Goal: Navigation & Orientation: Find specific page/section

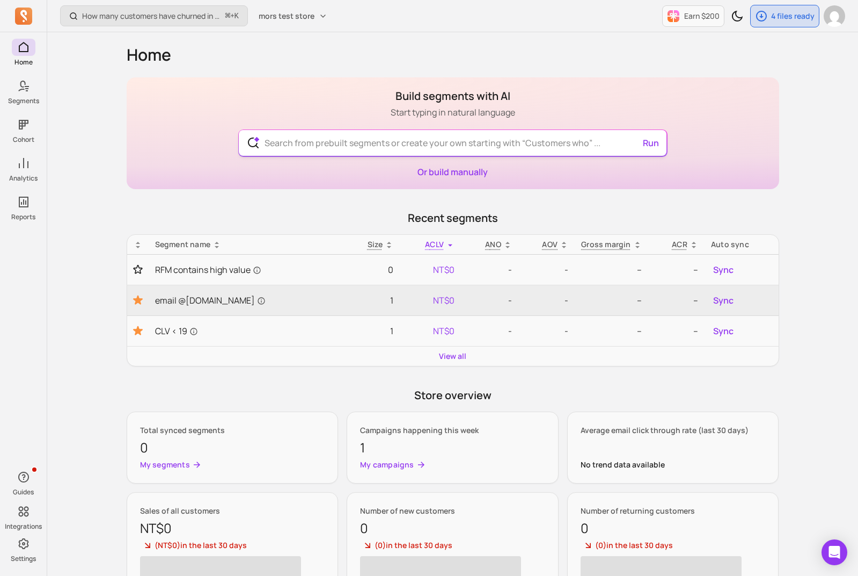
click at [458, 141] on input "text" at bounding box center [453, 143] width 394 height 26
drag, startPoint x: 461, startPoint y: 107, endPoint x: 462, endPoint y: 91, distance: 15.6
click at [462, 91] on div "Build segments with AI Start typing in natural language Run Customers who have …" at bounding box center [453, 133] width 653 height 112
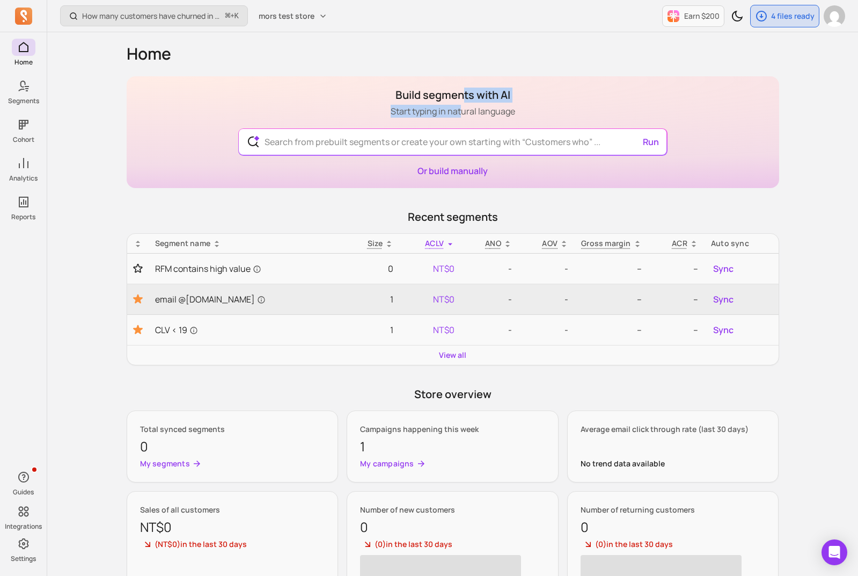
click at [462, 91] on h1 "Build segments with AI" at bounding box center [453, 95] width 125 height 15
drag, startPoint x: 461, startPoint y: 98, endPoint x: 461, endPoint y: 109, distance: 11.3
click at [461, 109] on div "Build segments with AI Start typing in natural language" at bounding box center [453, 103] width 125 height 30
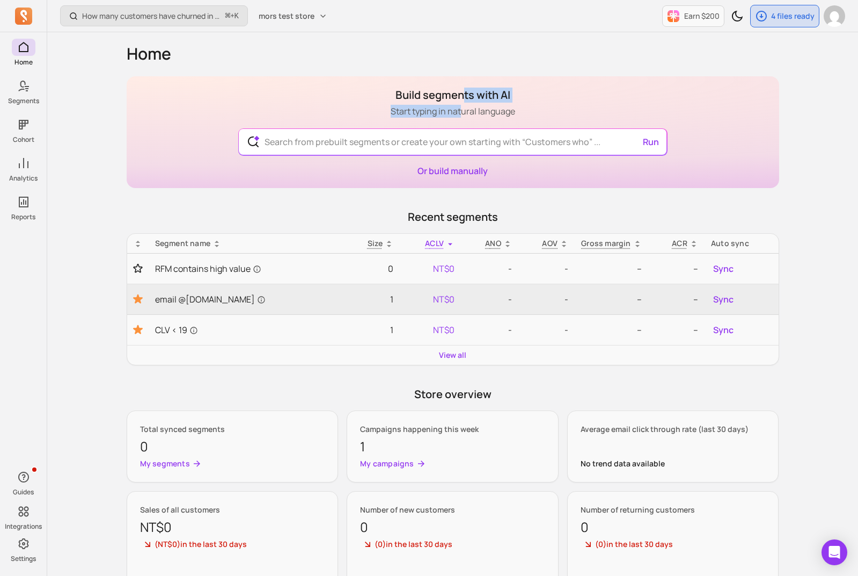
click at [461, 109] on p "Start typing in natural language" at bounding box center [453, 111] width 125 height 13
click at [302, 23] on button "mors test store" at bounding box center [293, 15] width 82 height 19
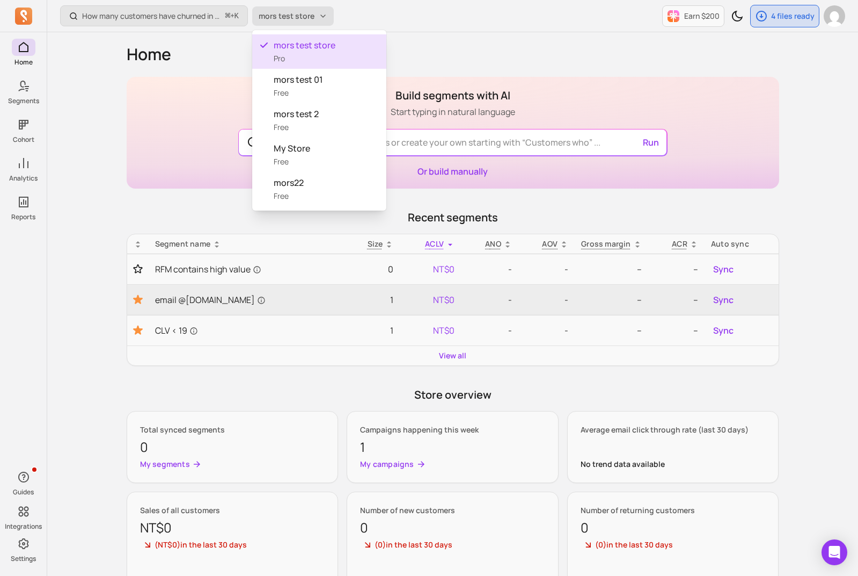
click at [302, 23] on button "mors test store" at bounding box center [293, 15] width 82 height 19
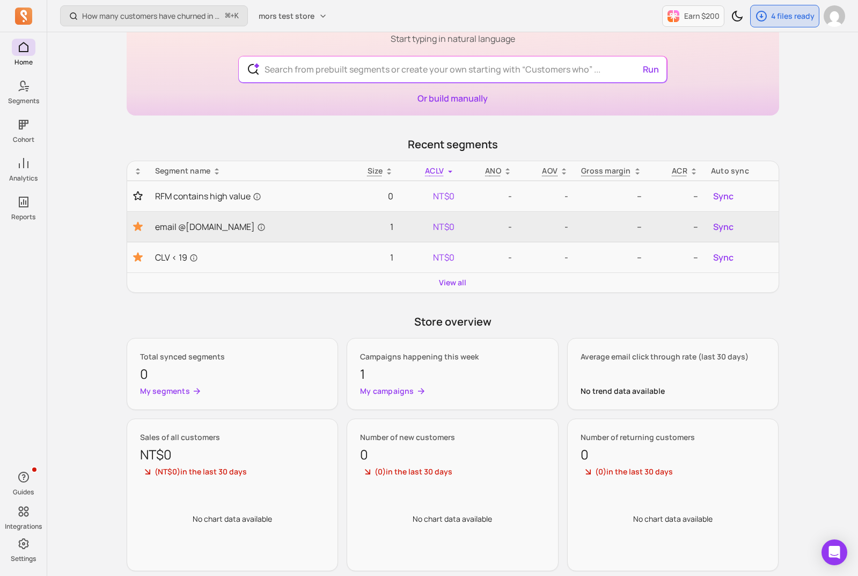
scroll to position [92, 0]
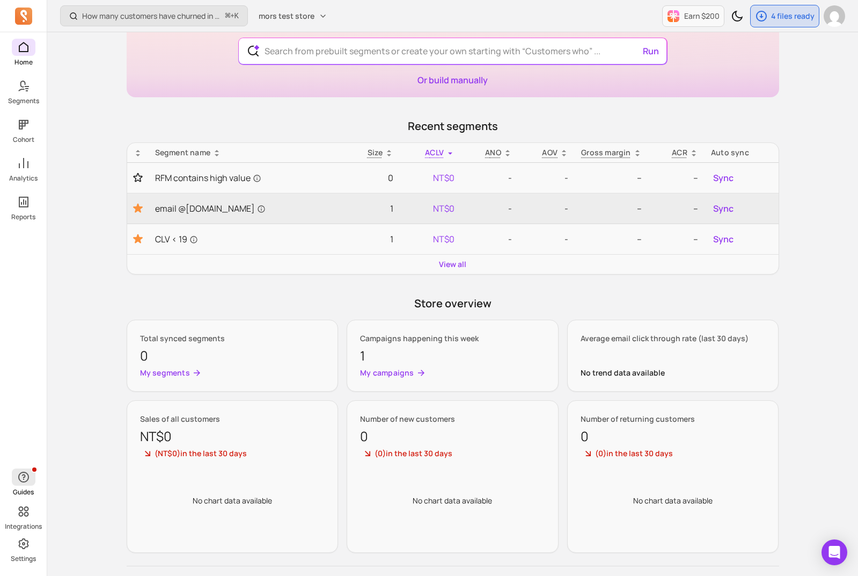
click at [23, 485] on button "Guides" at bounding box center [24, 482] width 24 height 32
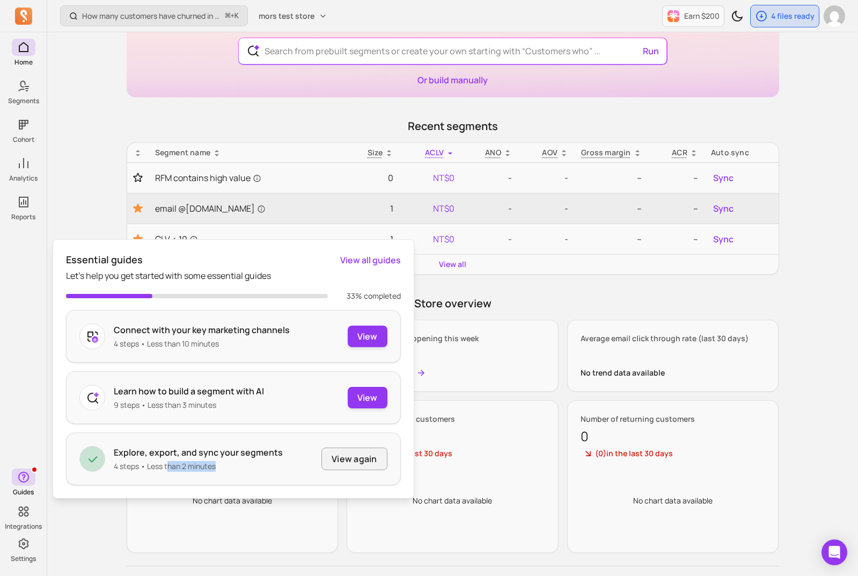
click at [163, 479] on div "Explore, export, and sync your segments 4 steps • Less than 2 minutes View again" at bounding box center [233, 458] width 335 height 53
drag, startPoint x: 163, startPoint y: 450, endPoint x: 163, endPoint y: 441, distance: 9.1
click at [163, 441] on div "Explore, export, and sync your segments 4 steps • Less than 2 minutes View again" at bounding box center [233, 458] width 335 height 53
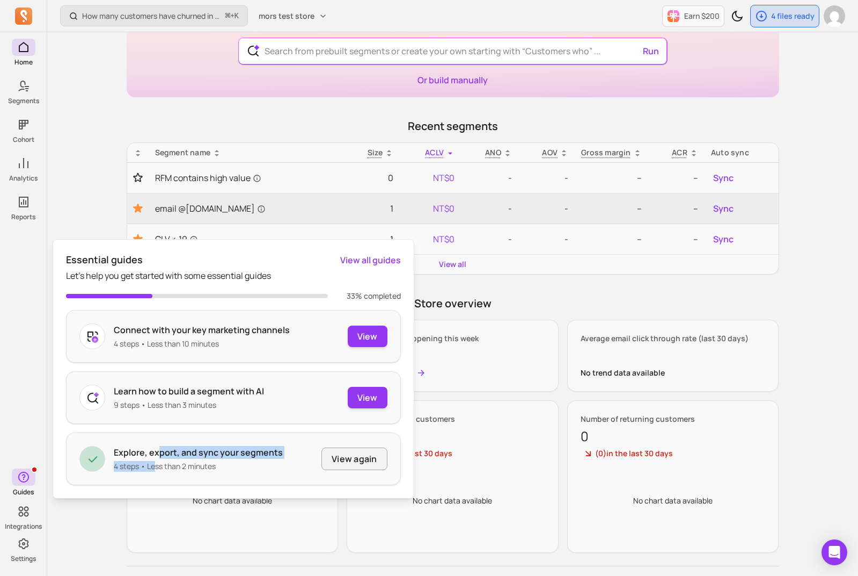
click at [156, 461] on div "Explore, export, and sync your segments 4 steps • Less than 2 minutes" at bounding box center [198, 459] width 169 height 26
drag, startPoint x: 155, startPoint y: 461, endPoint x: 86, endPoint y: 478, distance: 70.8
click at [150, 462] on p "4 steps • Less than 2 minutes" at bounding box center [198, 466] width 169 height 11
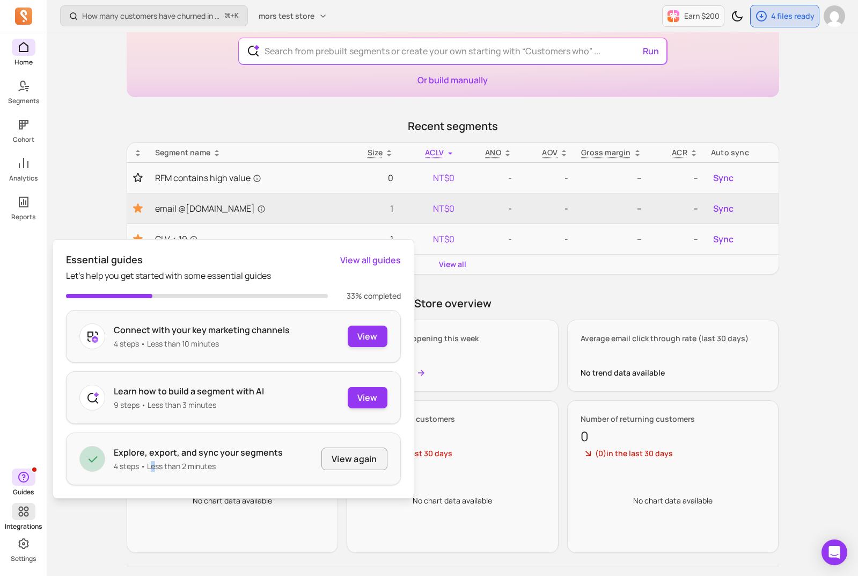
click at [16, 514] on span at bounding box center [24, 511] width 24 height 17
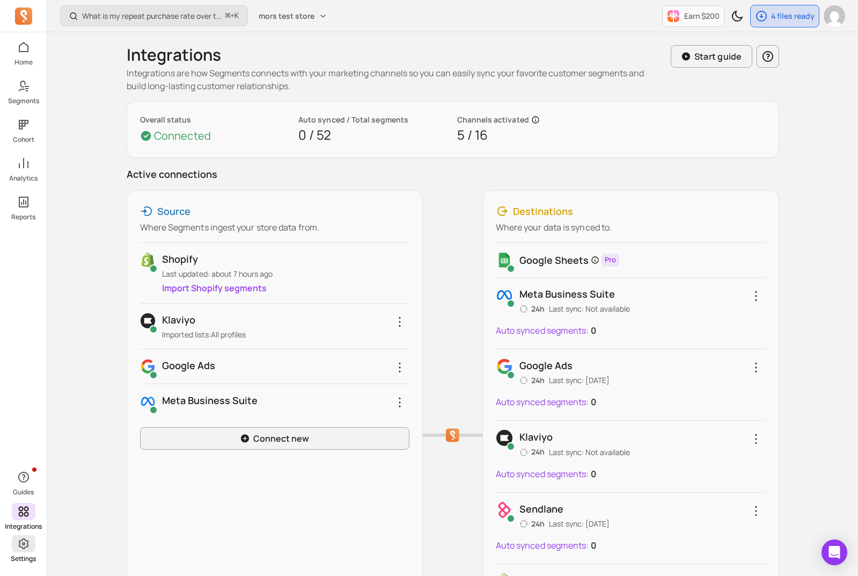
click at [18, 553] on link "Settings" at bounding box center [23, 549] width 47 height 28
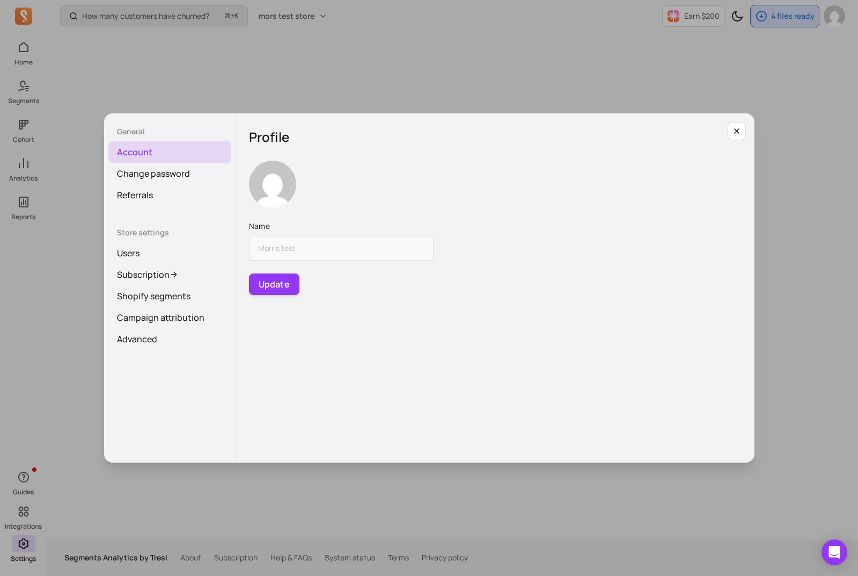
click at [232, 111] on div "General Account Change password Referrals Store settings Users Subscription Sho…" at bounding box center [429, 288] width 841 height 558
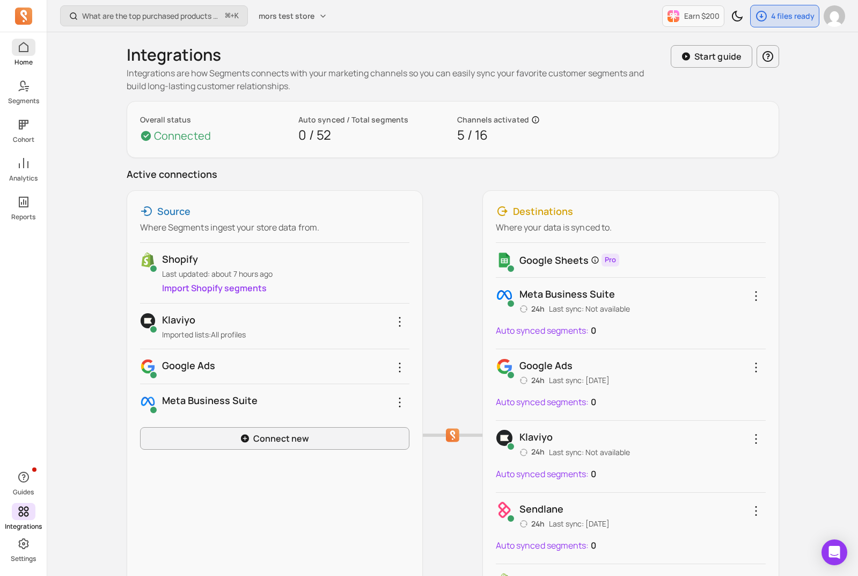
click at [16, 49] on span at bounding box center [24, 47] width 24 height 17
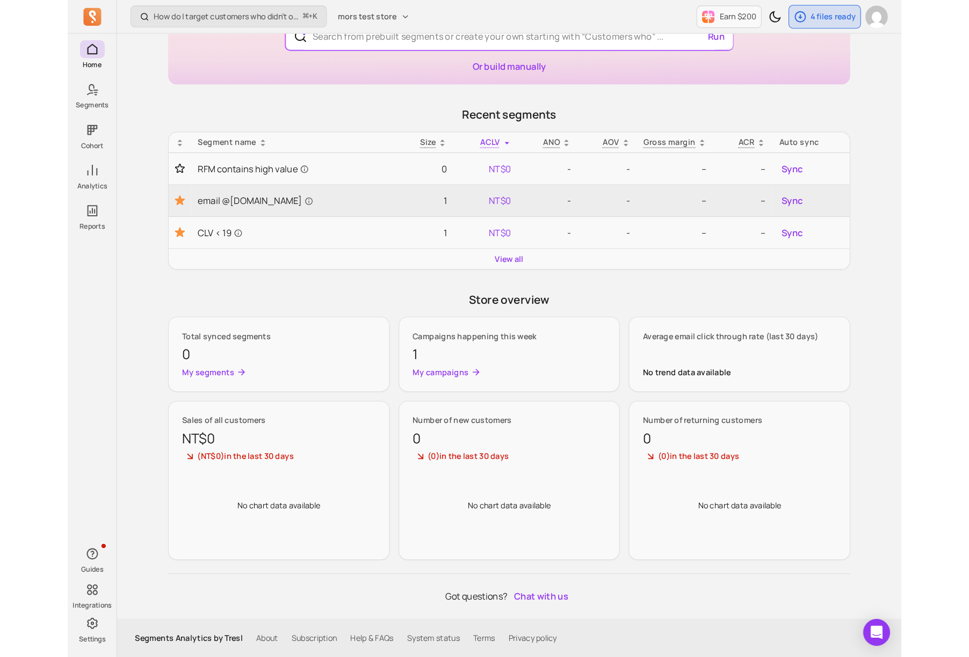
scroll to position [80, 0]
